Goal: Check status: Check status

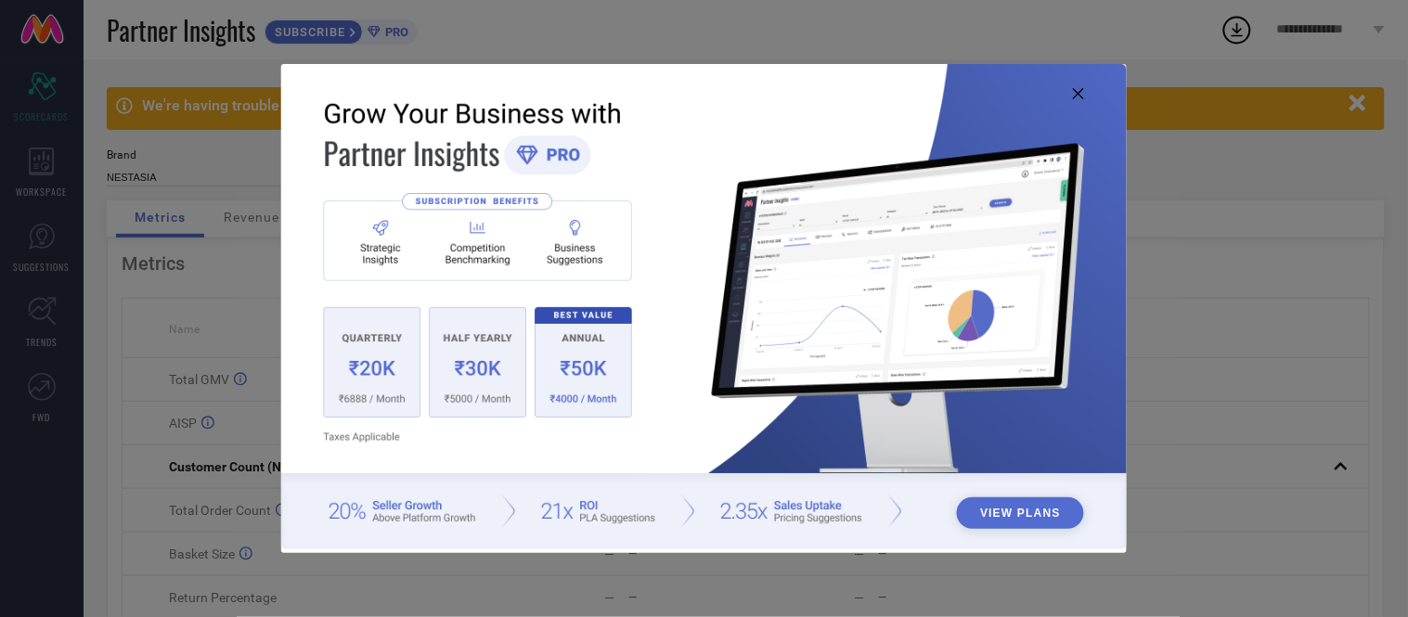
click at [1075, 90] on icon at bounding box center [1078, 93] width 11 height 11
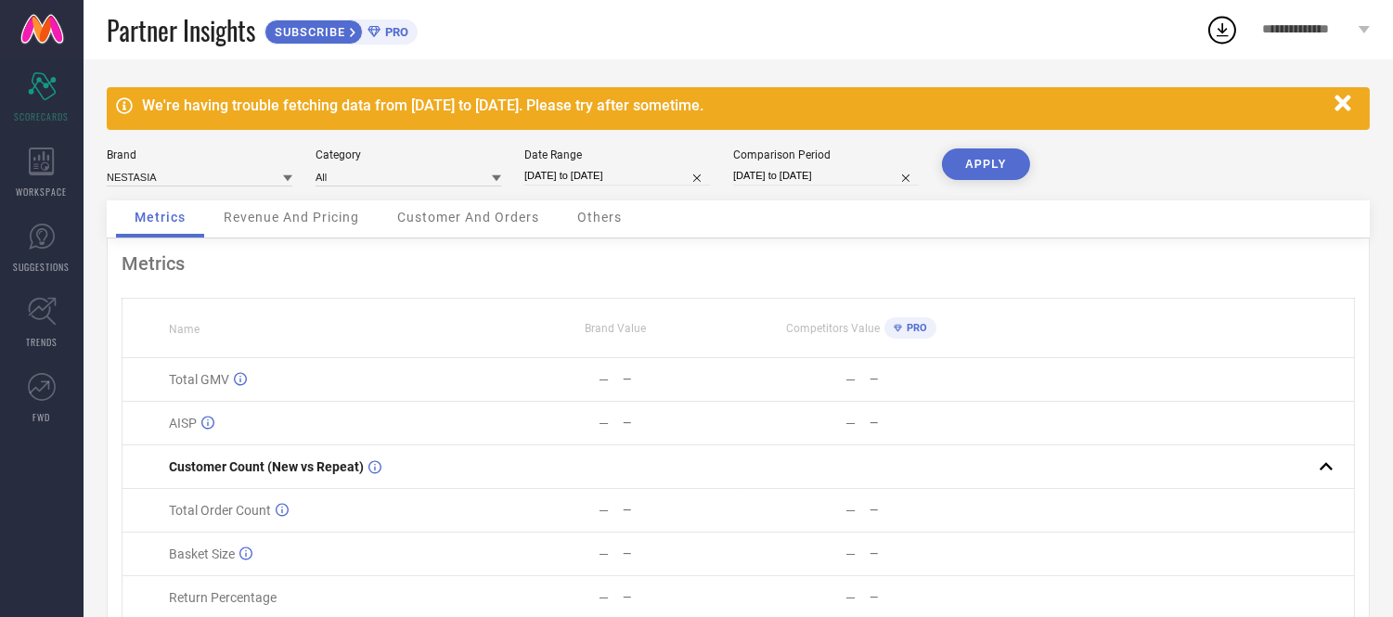
select select "8"
select select "2025"
select select "9"
select select "2025"
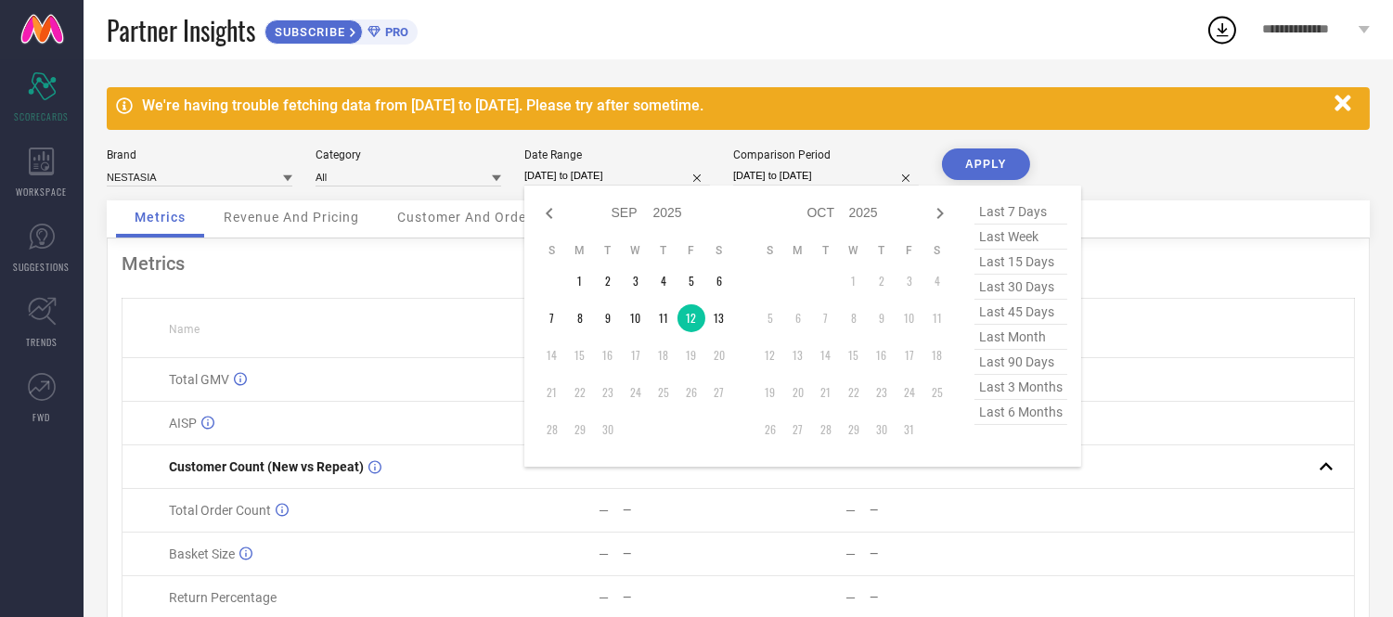
click at [655, 174] on input "[DATE] to [DATE]" at bounding box center [617, 175] width 186 height 19
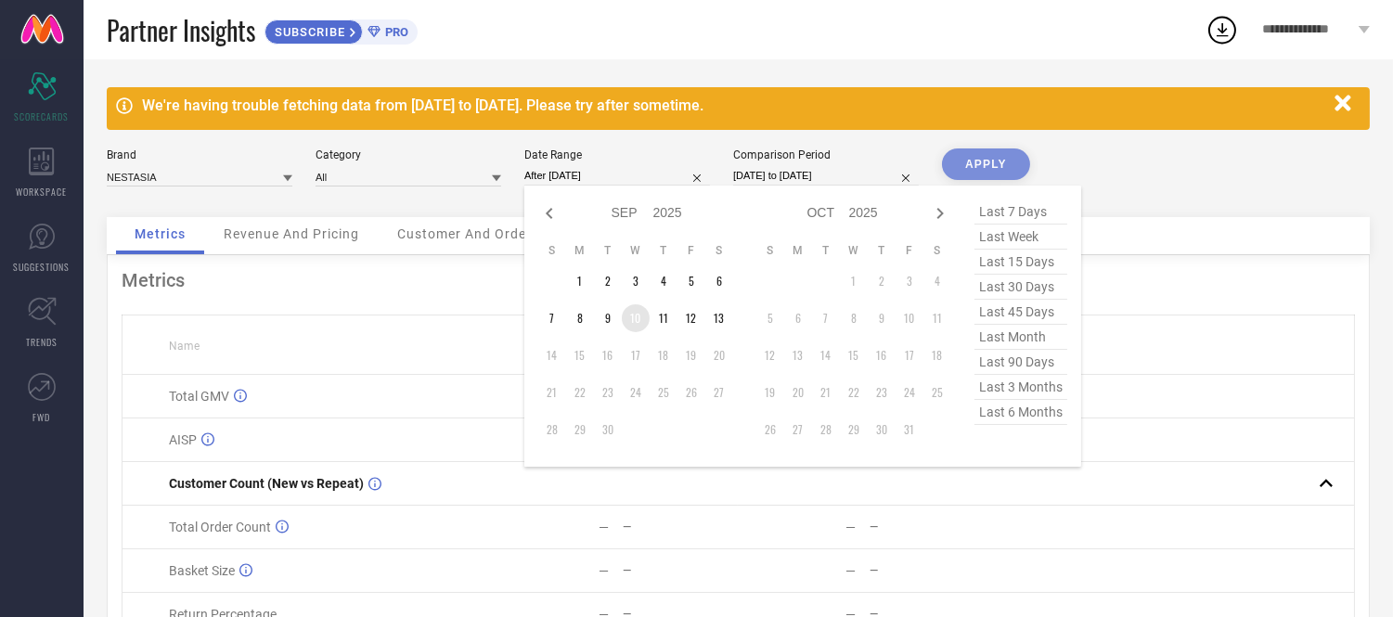
click at [626, 325] on td "10" at bounding box center [636, 318] width 28 height 28
type input "[DATE] to [DATE]"
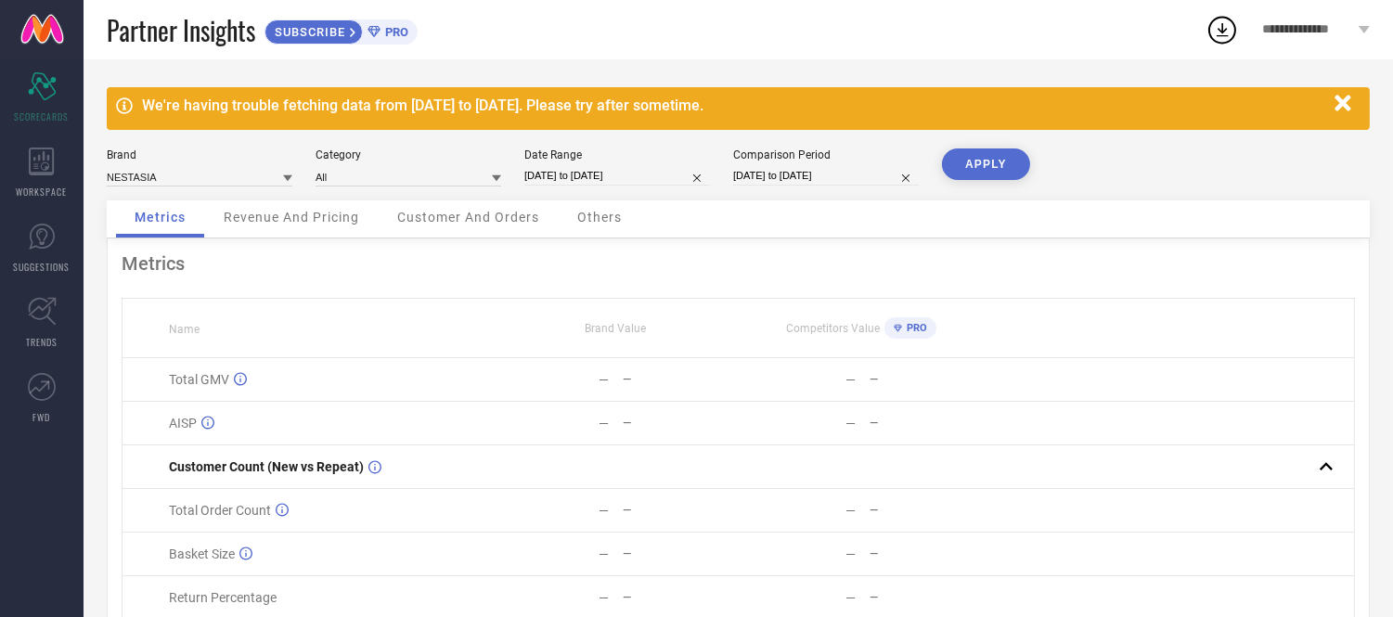
click at [986, 165] on button "APPLY" at bounding box center [986, 164] width 88 height 32
click at [601, 216] on span "Others" at bounding box center [599, 217] width 45 height 15
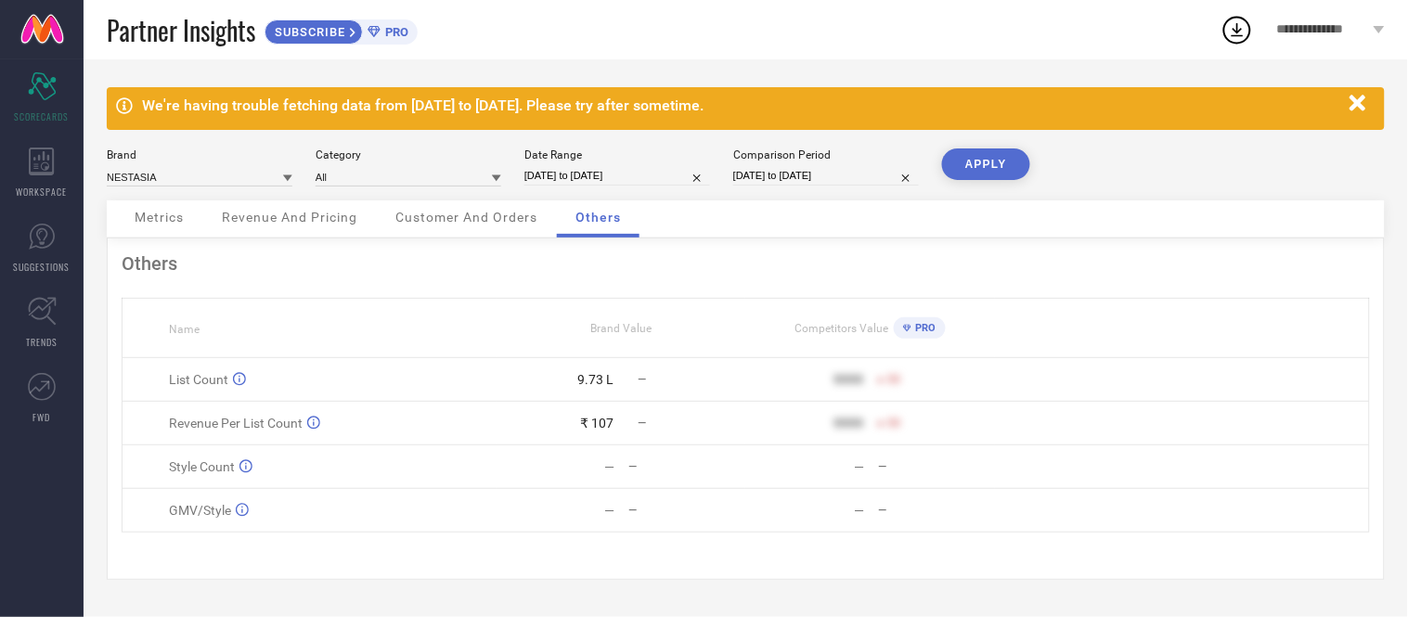
select select "8"
select select "2025"
select select "9"
select select "2025"
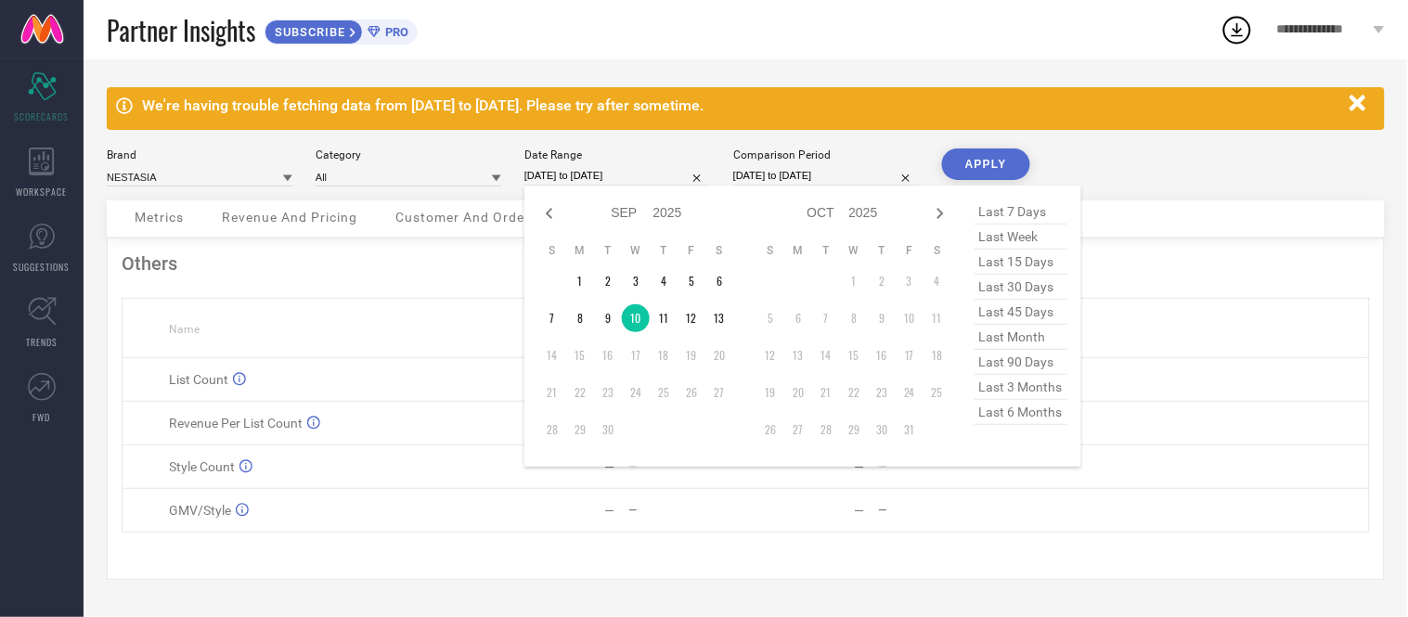
click at [601, 177] on input "[DATE] to [DATE]" at bounding box center [617, 175] width 186 height 19
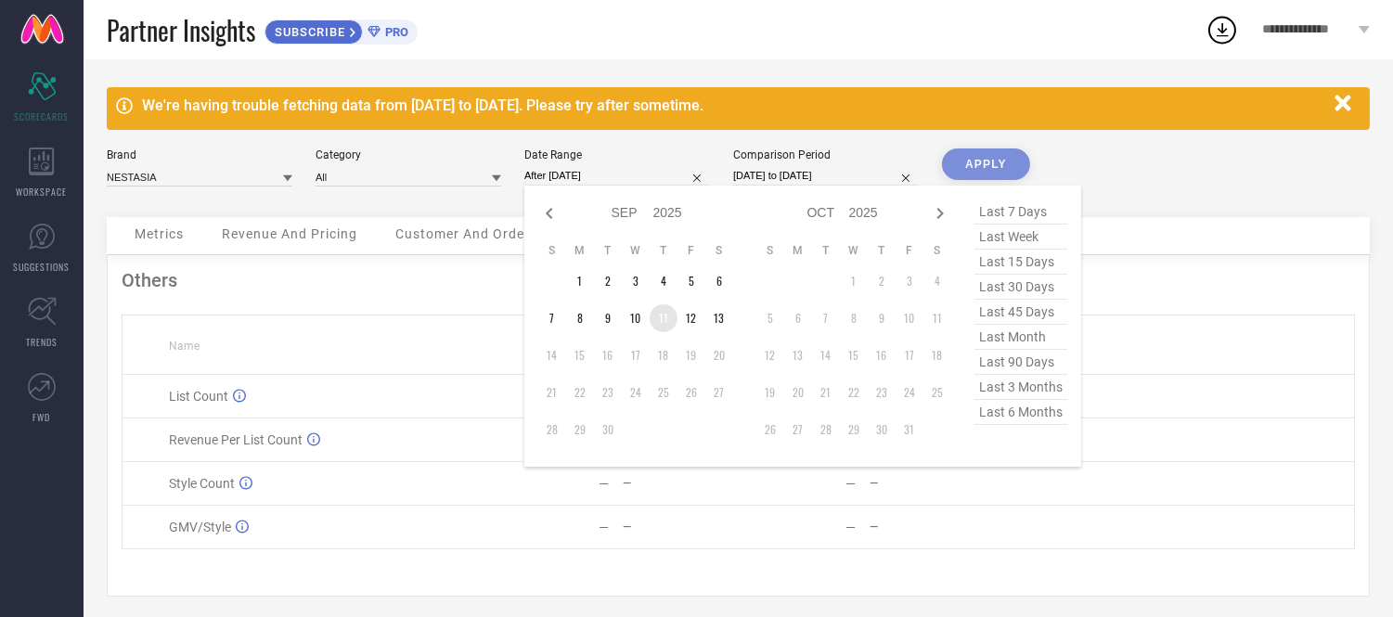
click at [662, 316] on td "11" at bounding box center [664, 318] width 28 height 28
type input "[DATE] to [DATE]"
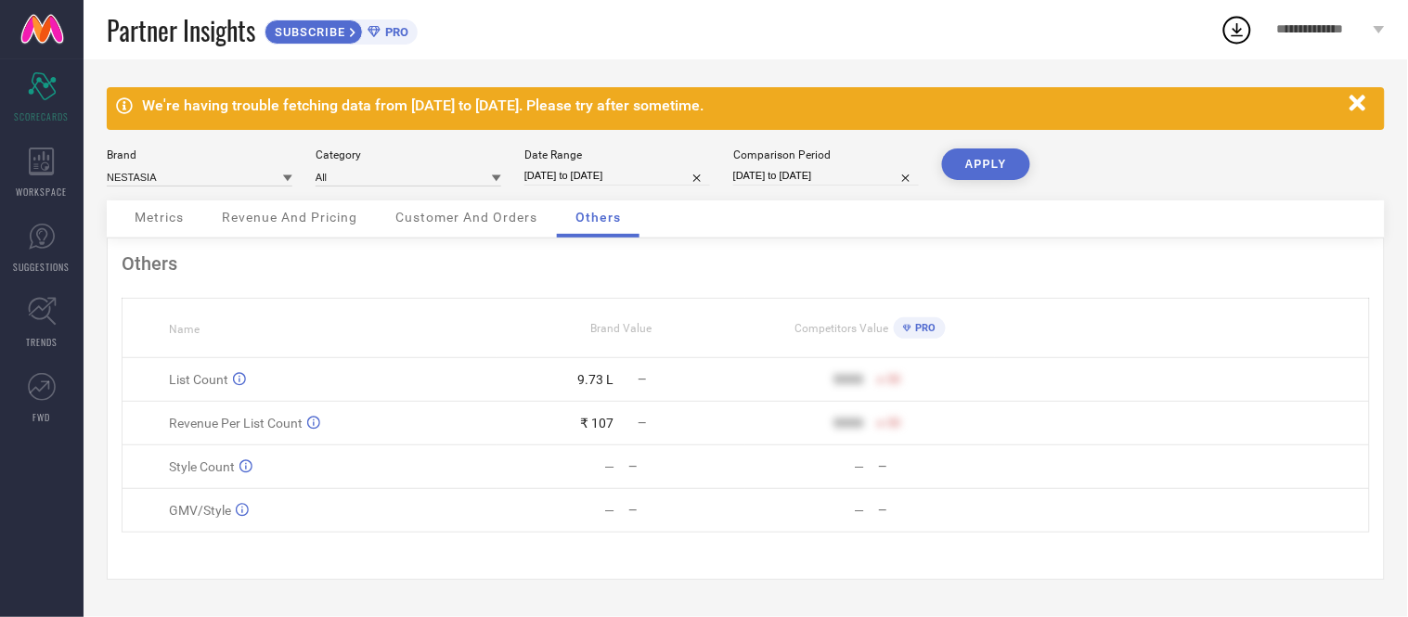
click at [985, 156] on button "APPLY" at bounding box center [986, 164] width 88 height 32
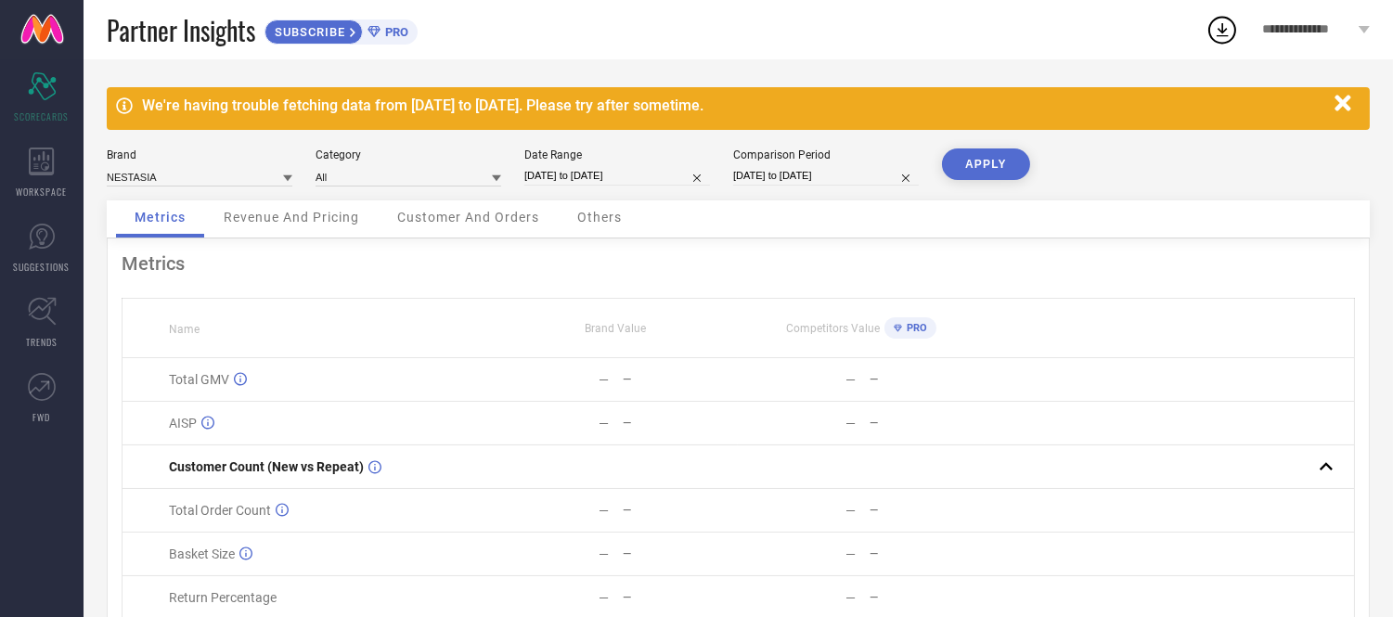
click at [587, 187] on div "Date Range [DATE] to [DATE]" at bounding box center [617, 167] width 186 height 38
select select "8"
select select "2025"
select select "9"
select select "2025"
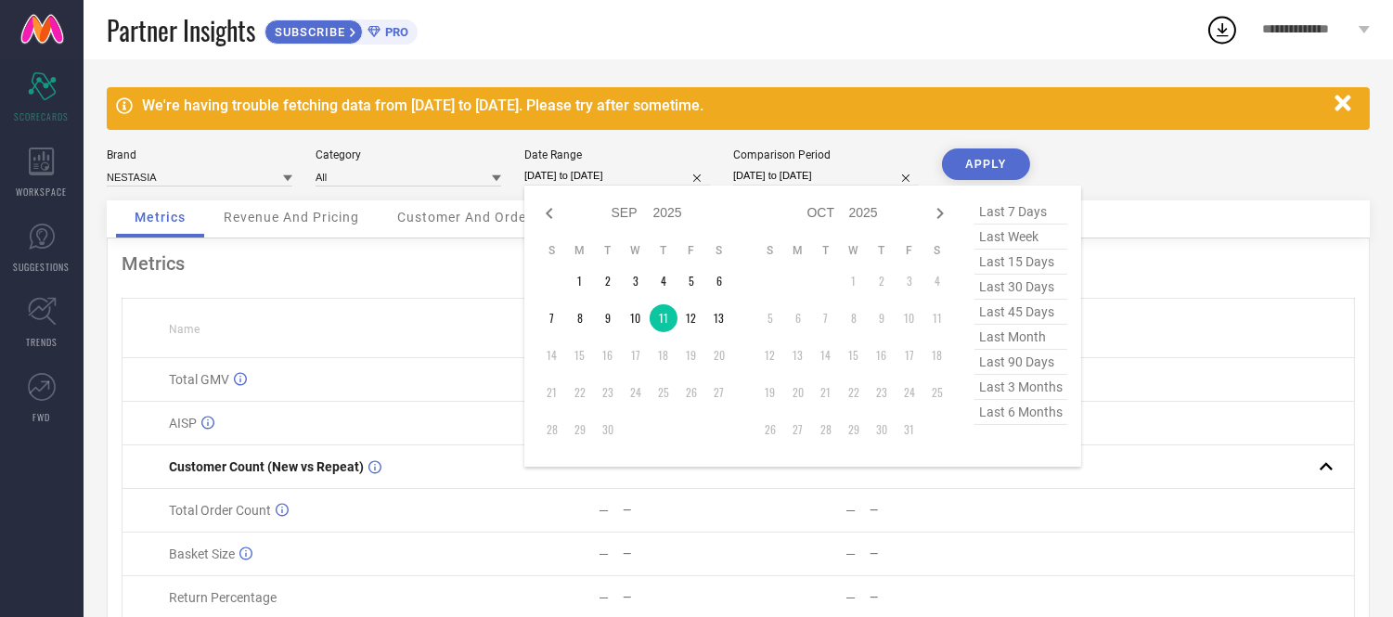
click at [587, 182] on input "[DATE] to [DATE]" at bounding box center [617, 175] width 186 height 19
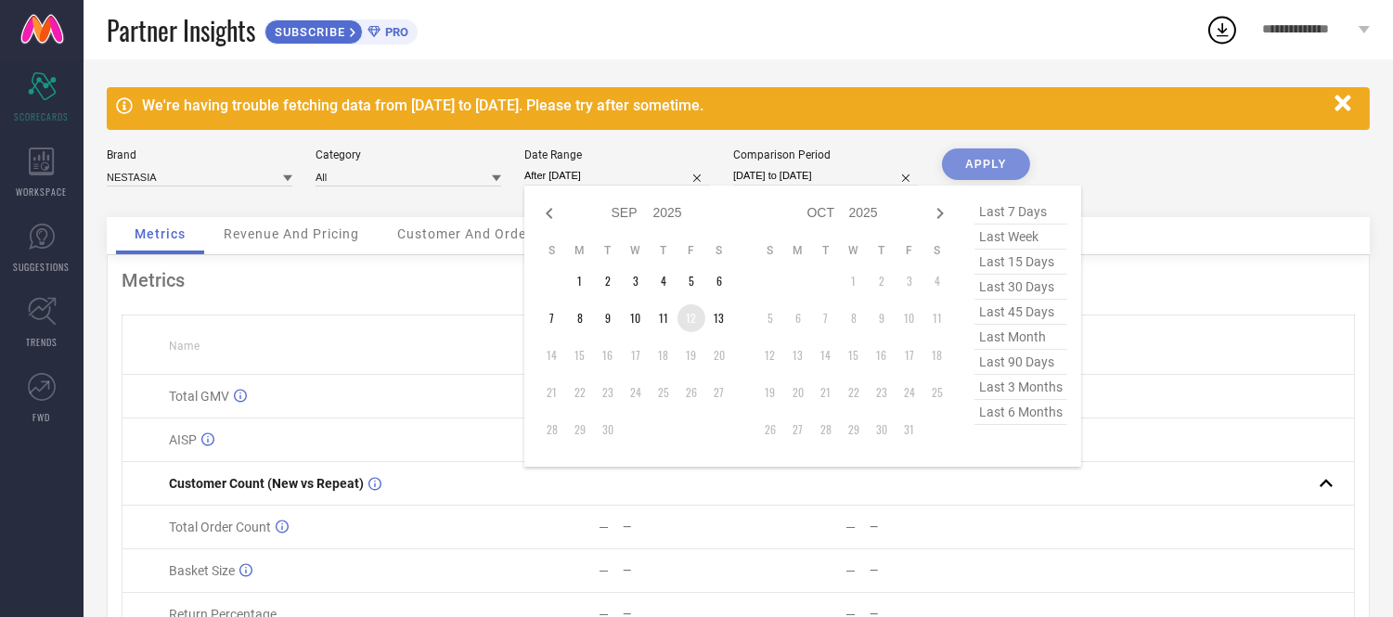
click at [692, 318] on td "12" at bounding box center [692, 318] width 28 height 28
type input "[DATE] to [DATE]"
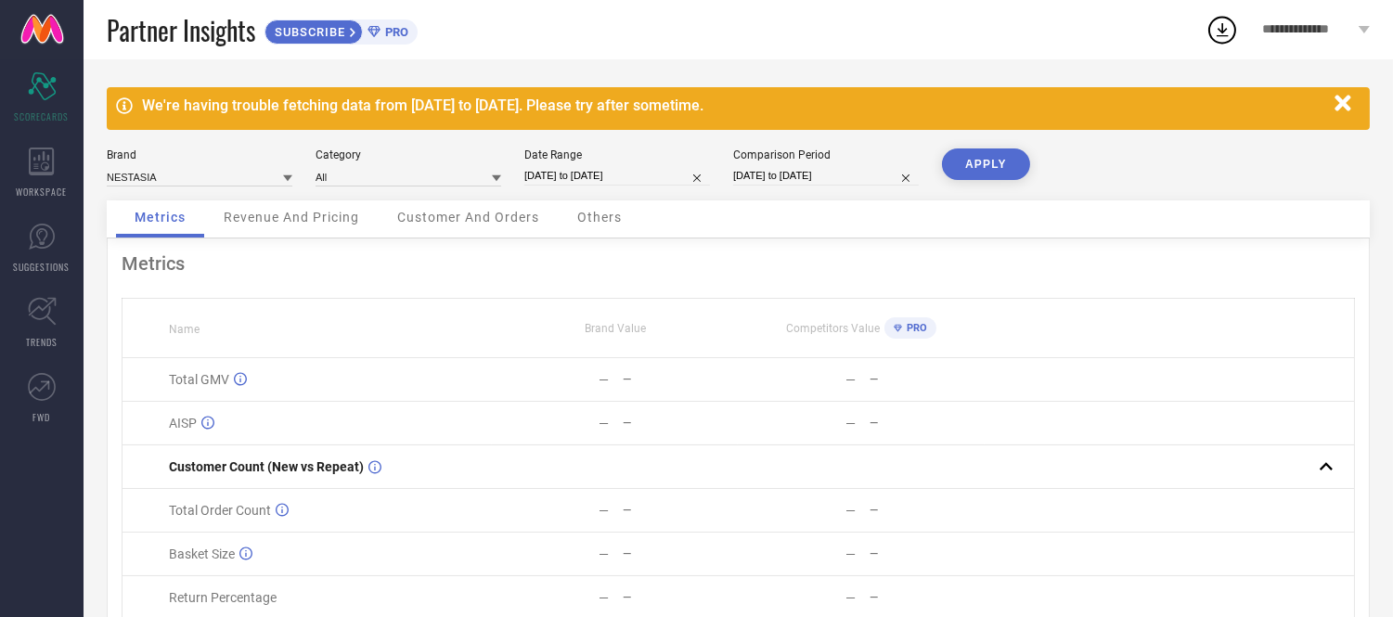
click at [972, 153] on button "APPLY" at bounding box center [986, 164] width 88 height 32
click at [606, 217] on span "Others" at bounding box center [599, 217] width 45 height 15
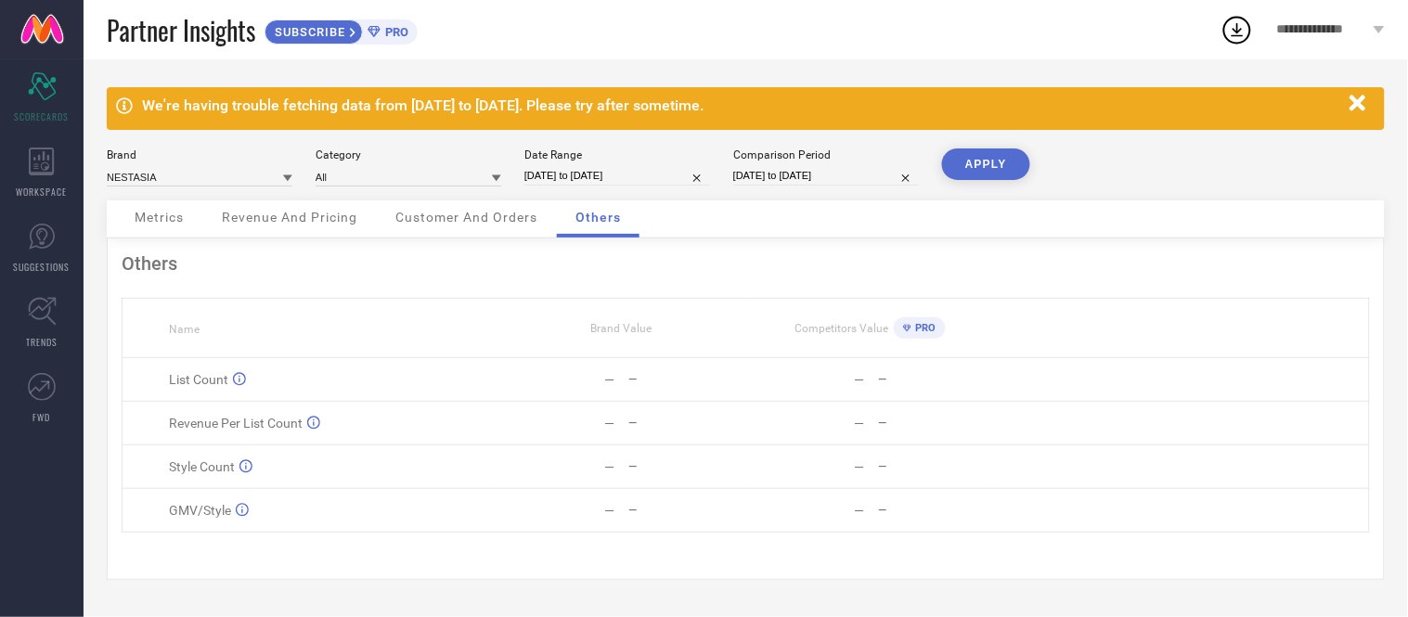
select select "8"
select select "2025"
select select "9"
select select "2025"
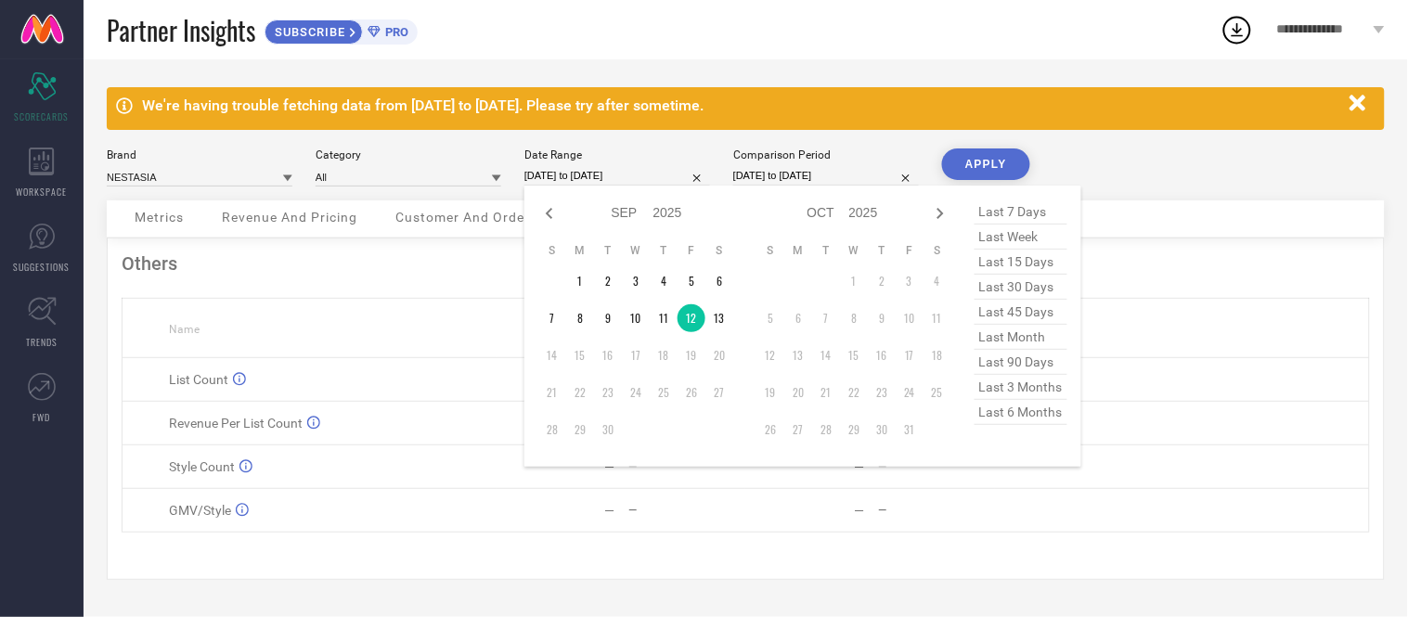
click at [624, 173] on input "[DATE] to [DATE]" at bounding box center [617, 175] width 186 height 19
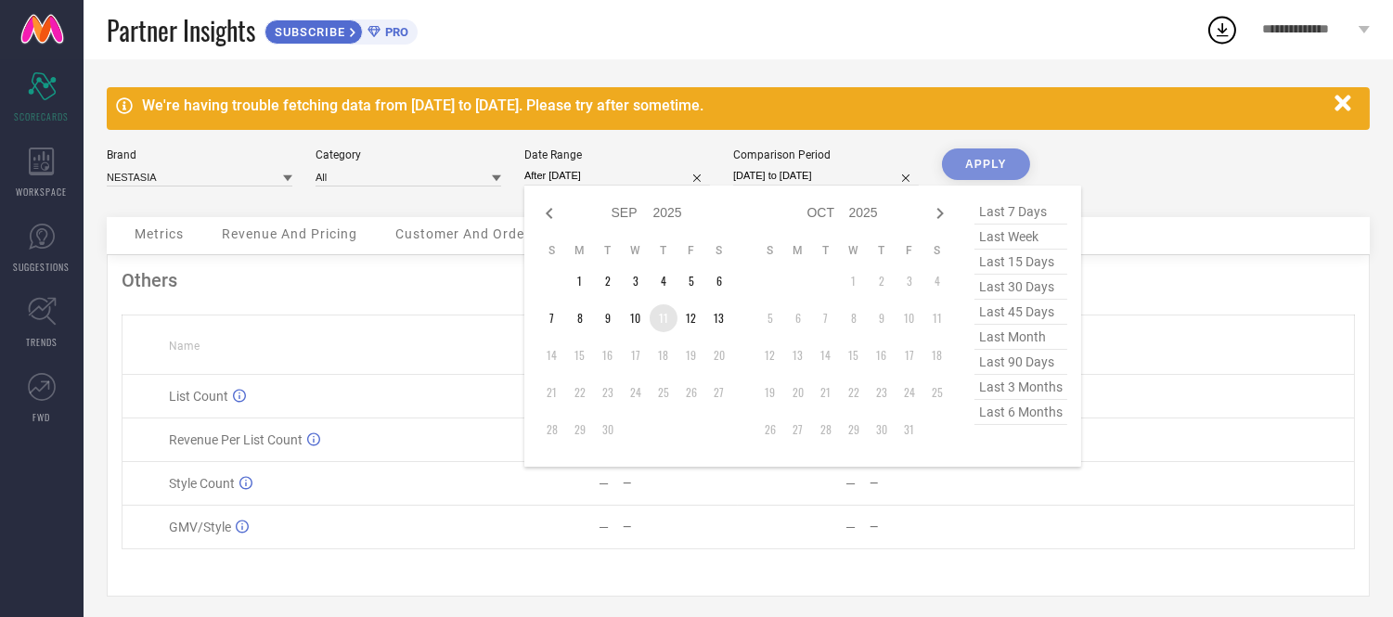
click at [665, 321] on td "11" at bounding box center [664, 318] width 28 height 28
type input "[DATE] to [DATE]"
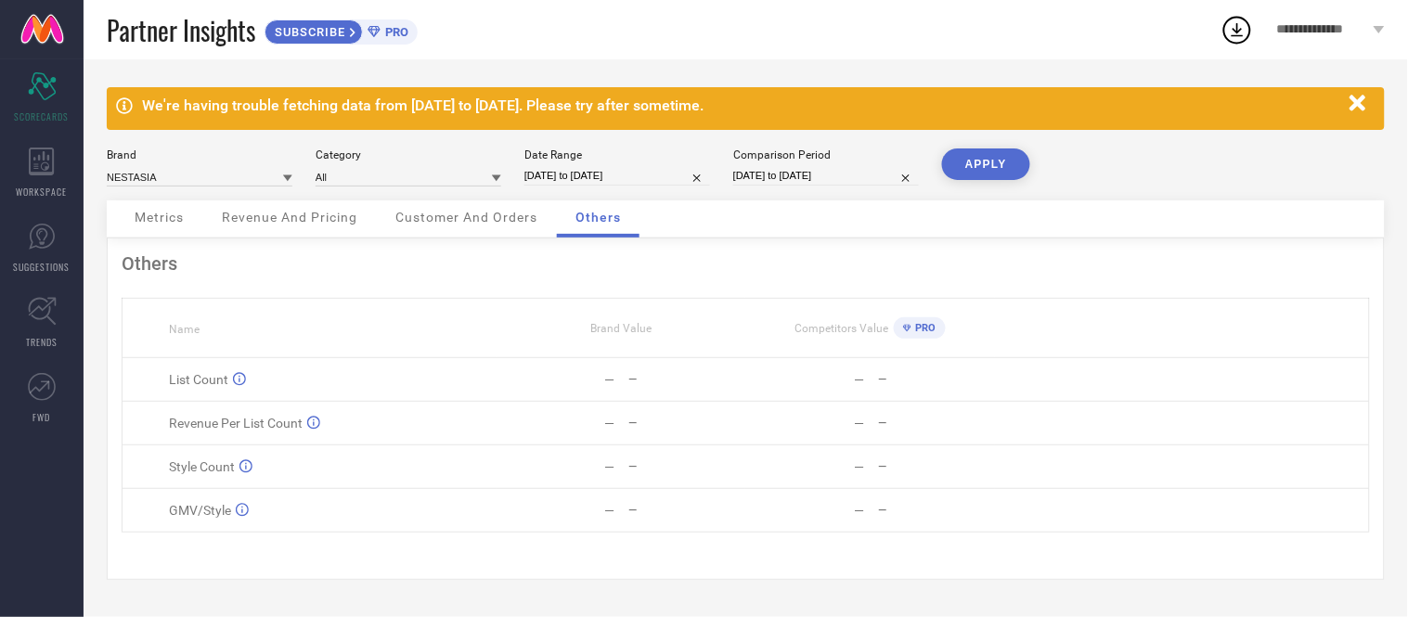
click at [988, 161] on button "APPLY" at bounding box center [986, 164] width 88 height 32
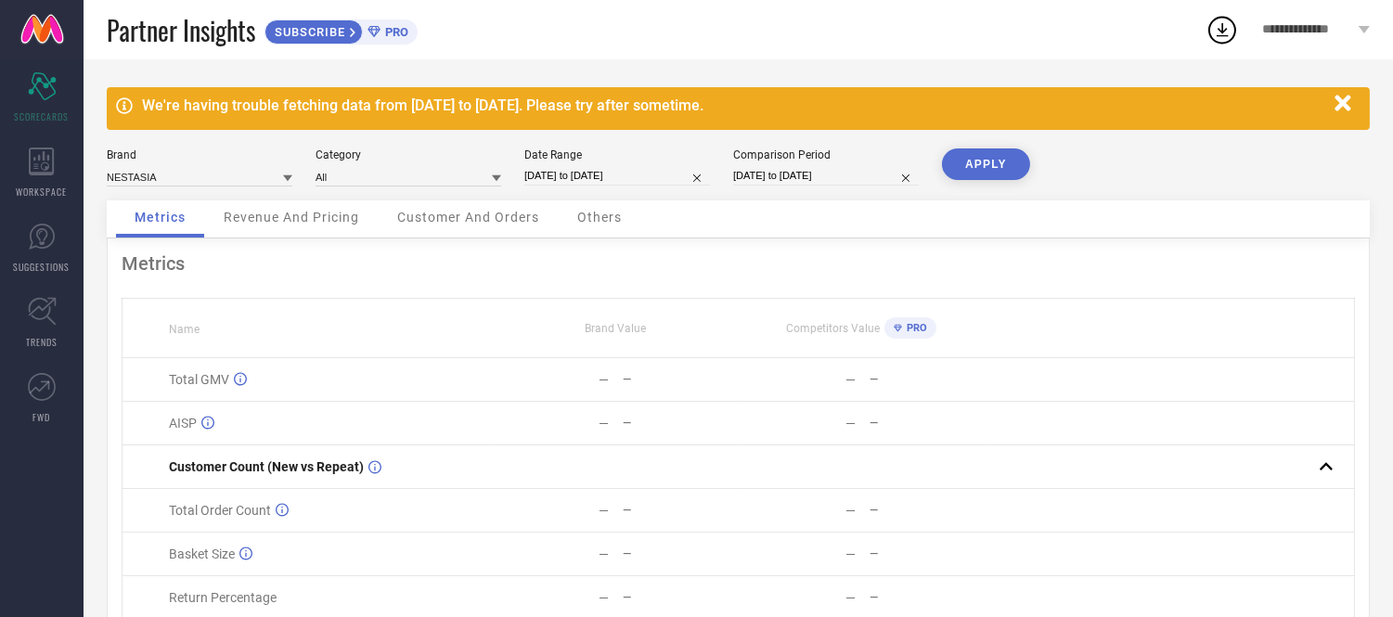
click at [594, 215] on span "Others" at bounding box center [599, 217] width 45 height 15
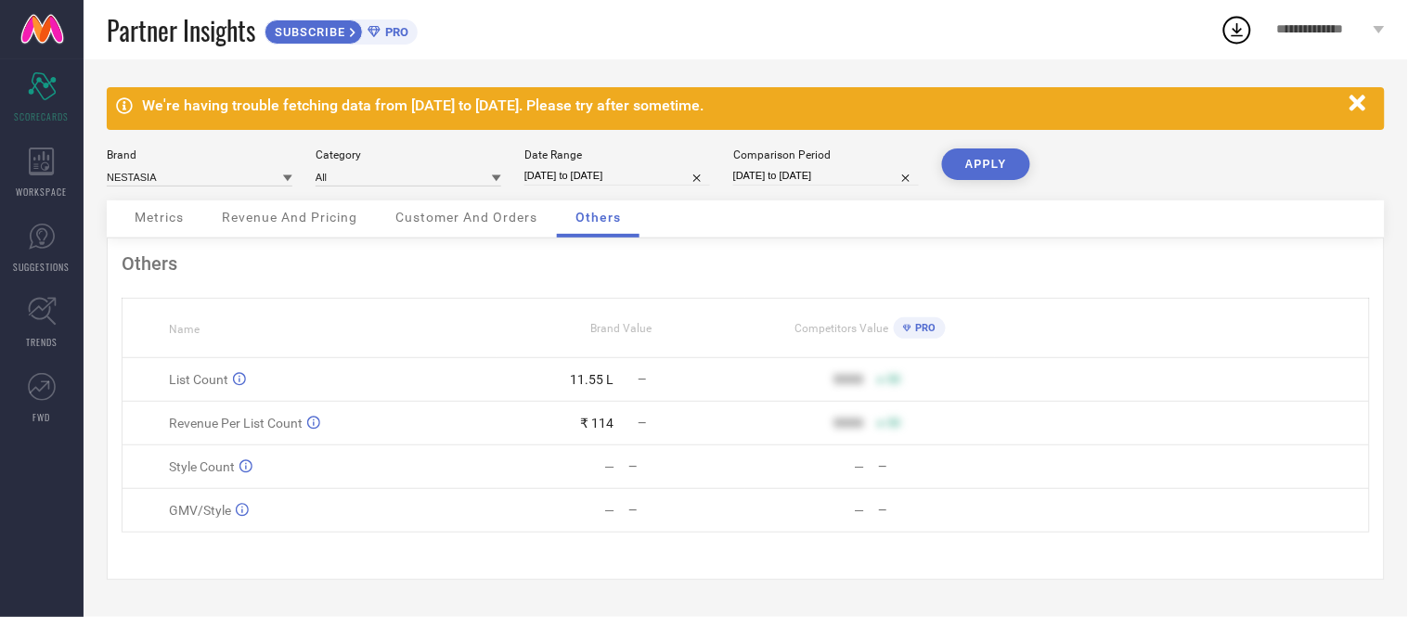
select select "8"
select select "2025"
select select "9"
select select "2025"
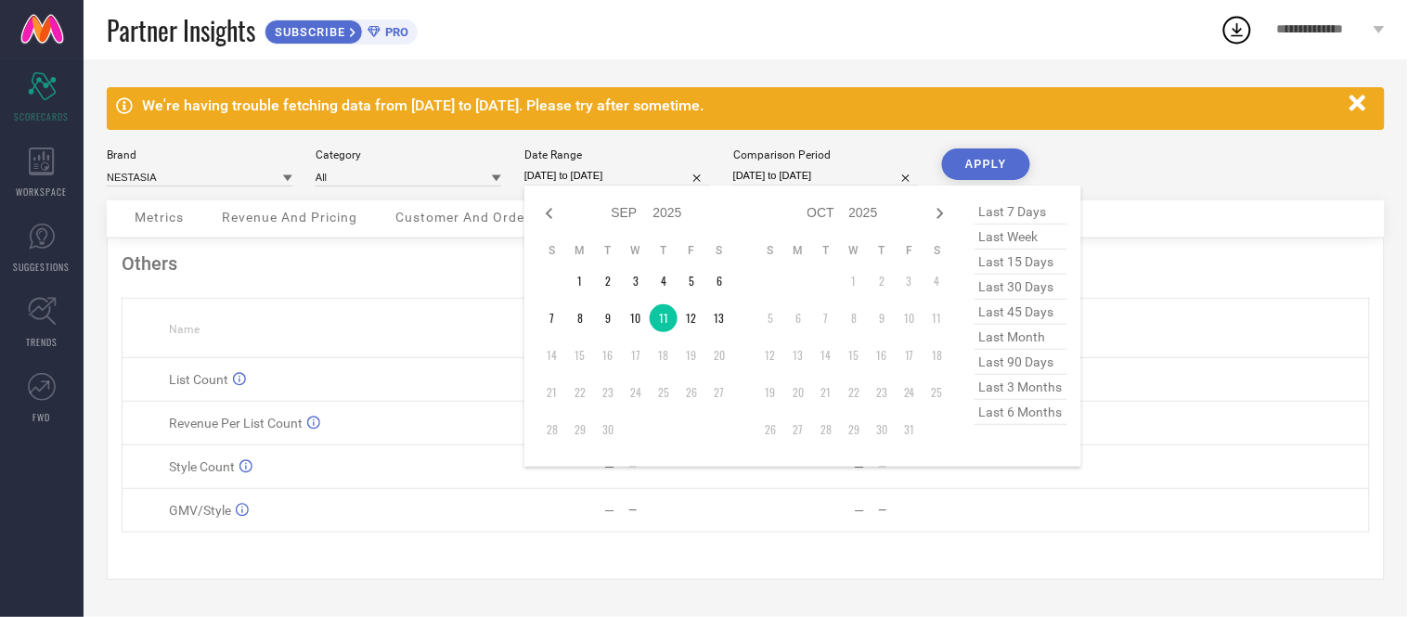
click at [642, 168] on input "[DATE] to [DATE]" at bounding box center [617, 175] width 186 height 19
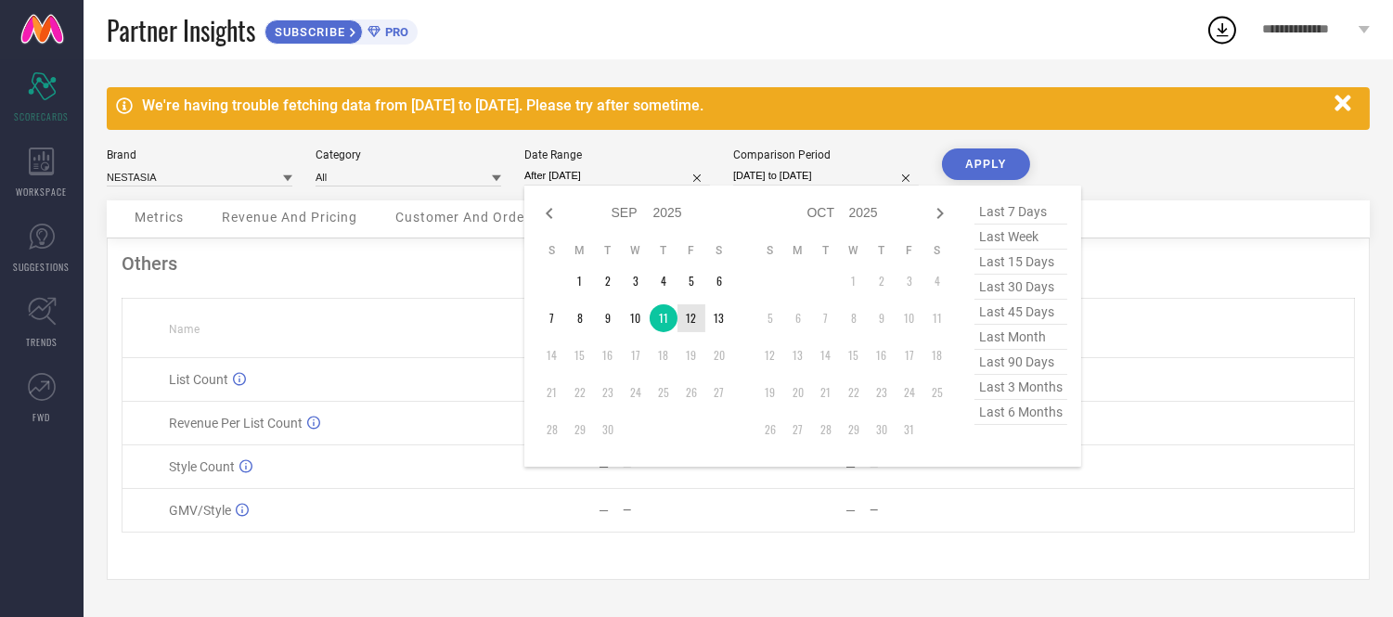
click at [685, 317] on td "12" at bounding box center [692, 318] width 28 height 28
type input "[DATE] to [DATE]"
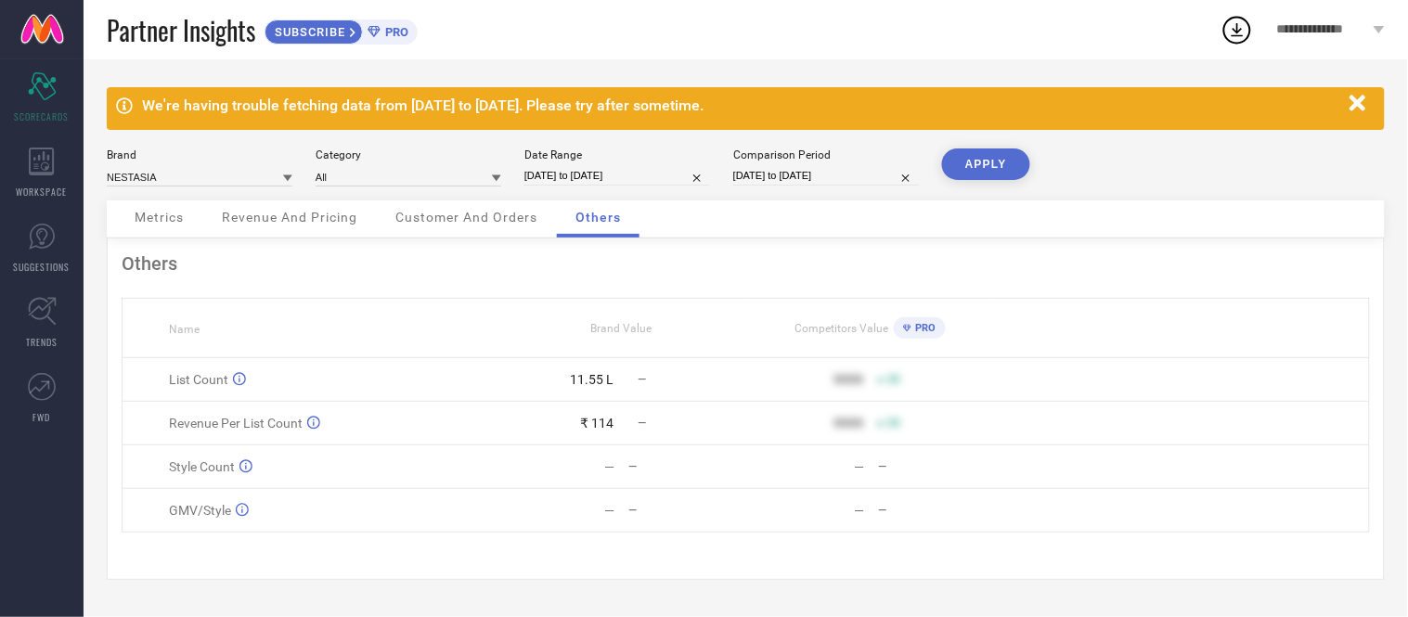
click at [987, 149] on button "APPLY" at bounding box center [986, 164] width 88 height 32
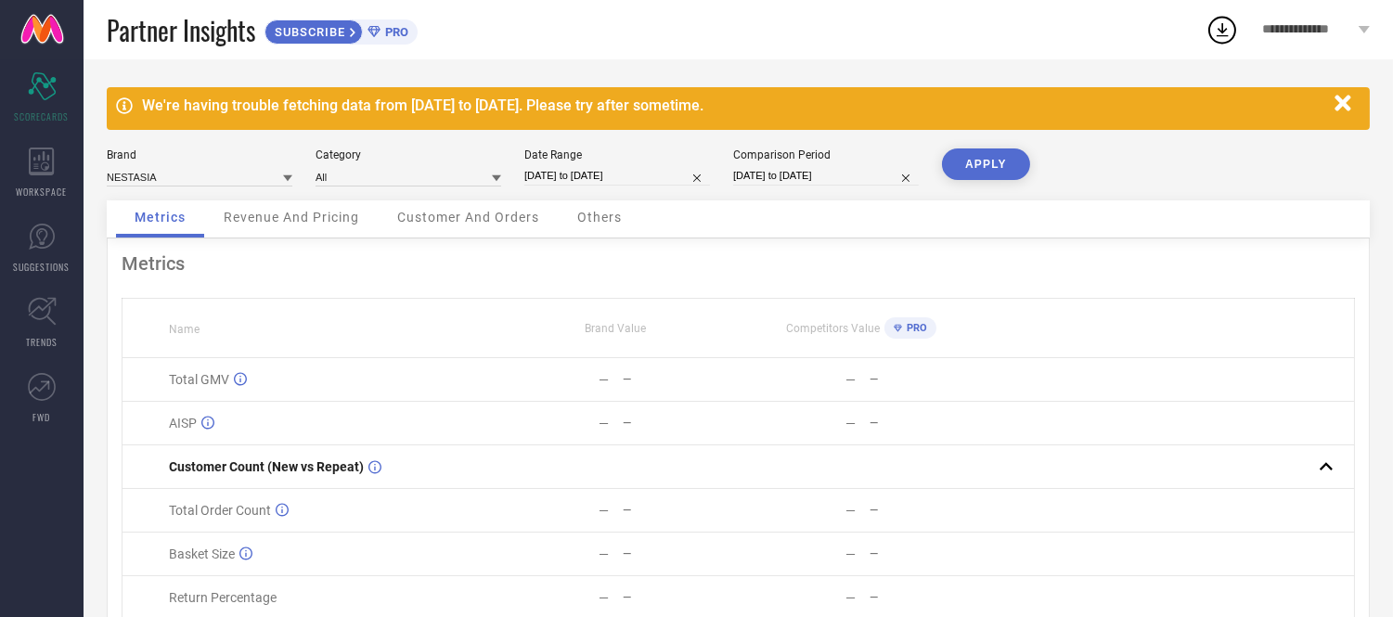
click at [596, 220] on span "Others" at bounding box center [599, 217] width 45 height 15
